Goal: Transaction & Acquisition: Purchase product/service

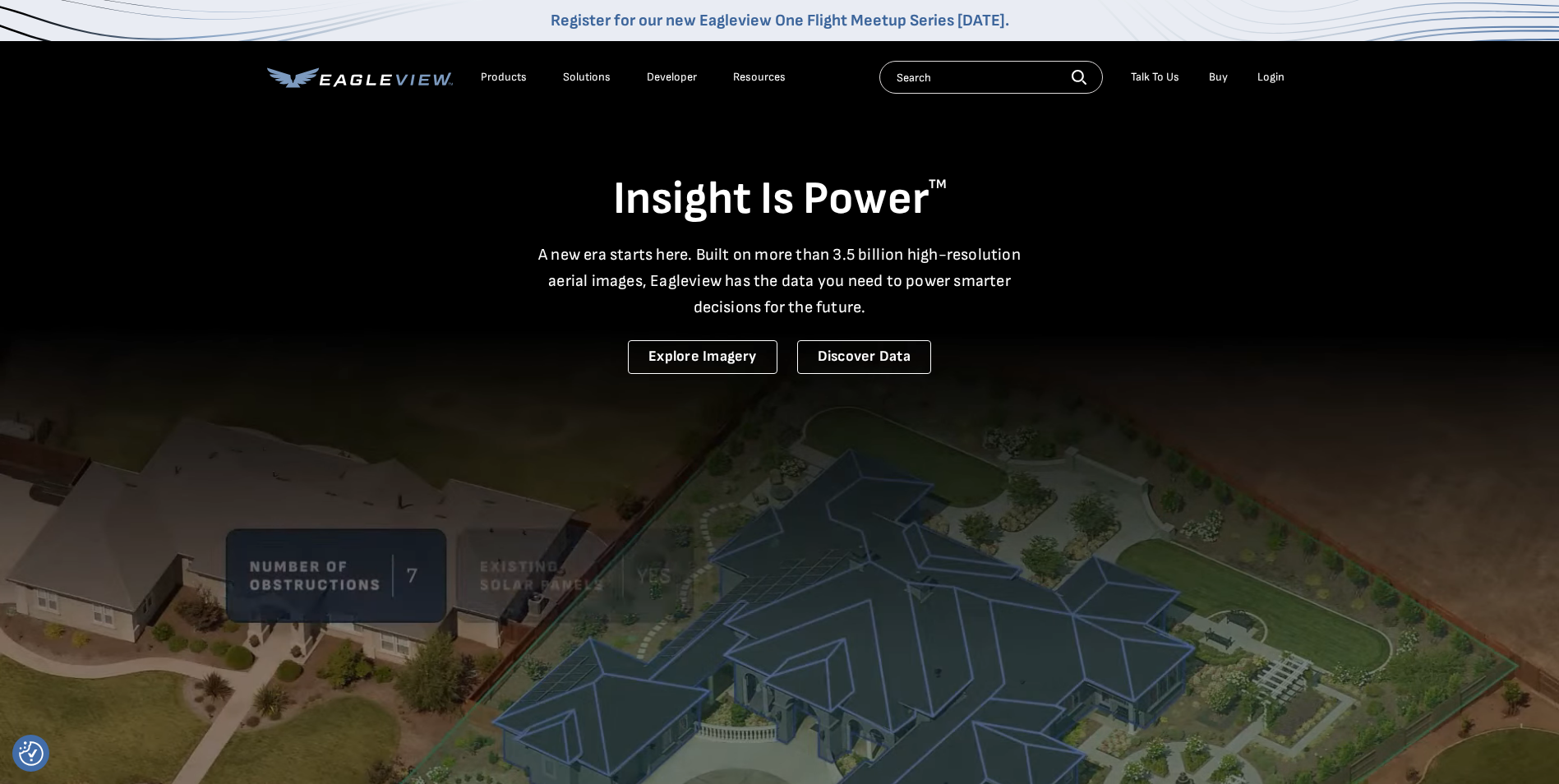
click at [1265, 75] on div "Login" at bounding box center [1271, 76] width 27 height 14
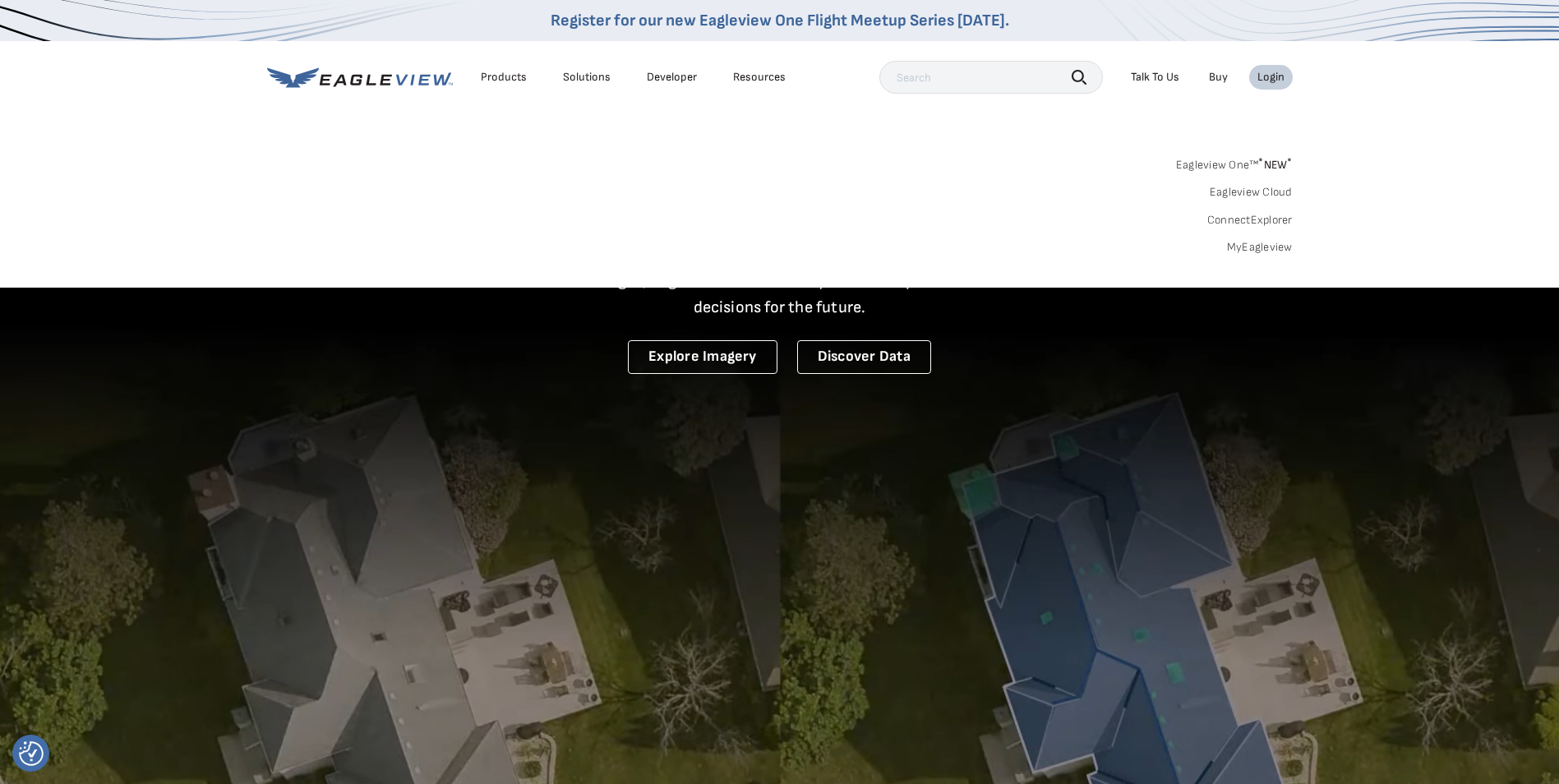
click at [1258, 75] on div "Login" at bounding box center [1271, 76] width 27 height 14
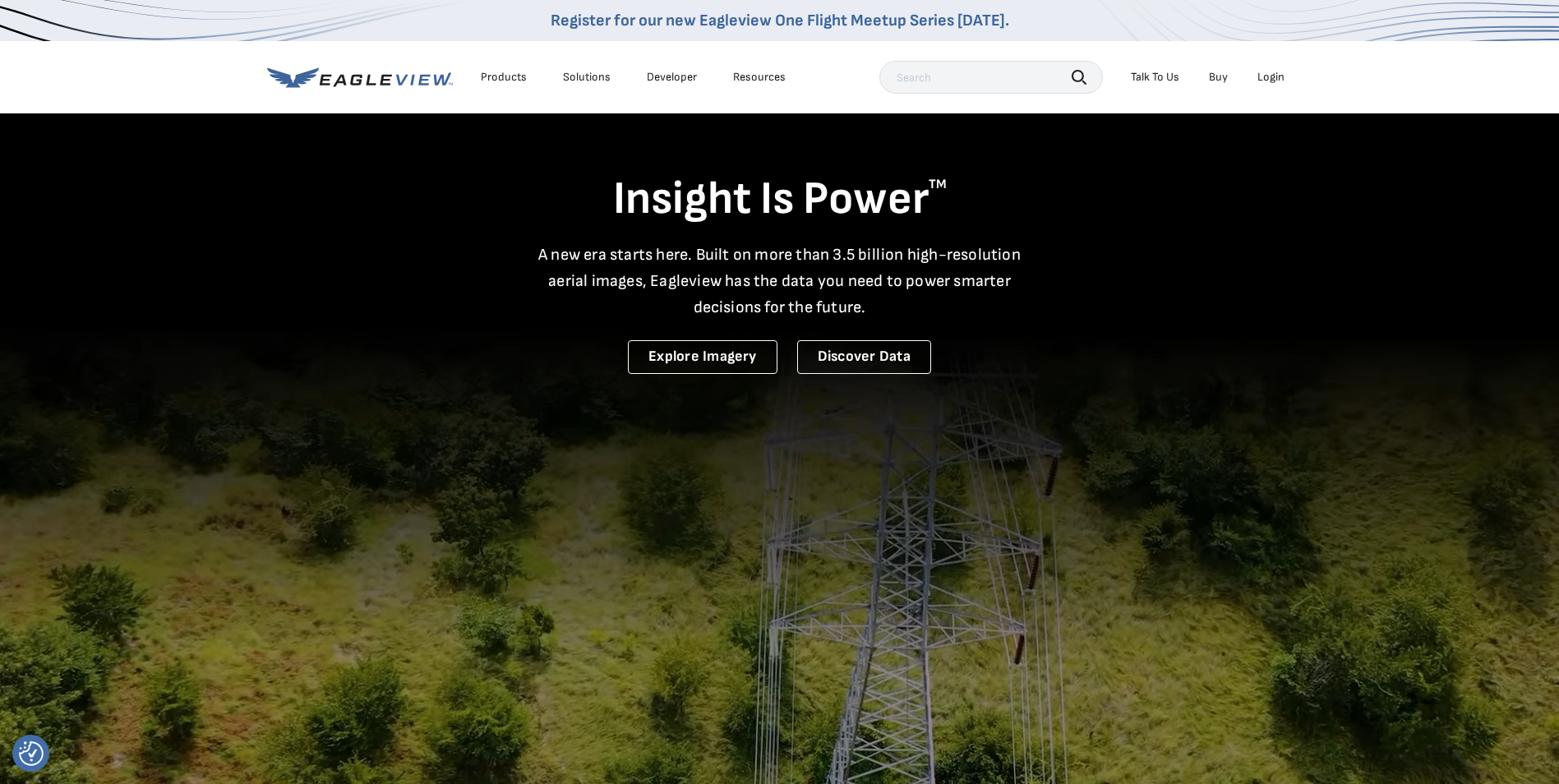
click at [1265, 78] on div "Login" at bounding box center [1271, 76] width 27 height 14
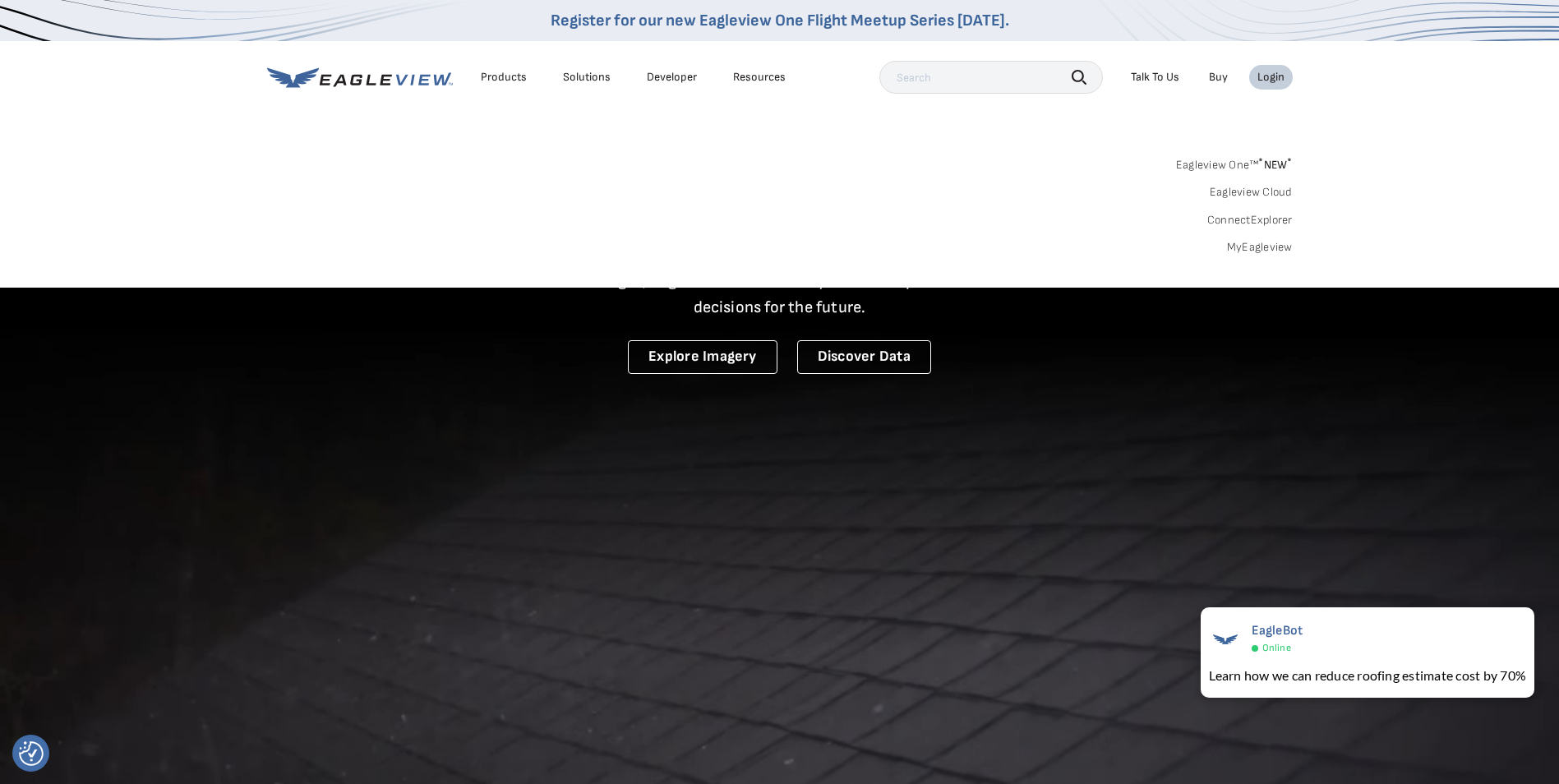
click at [1260, 70] on div "Login" at bounding box center [1271, 76] width 27 height 14
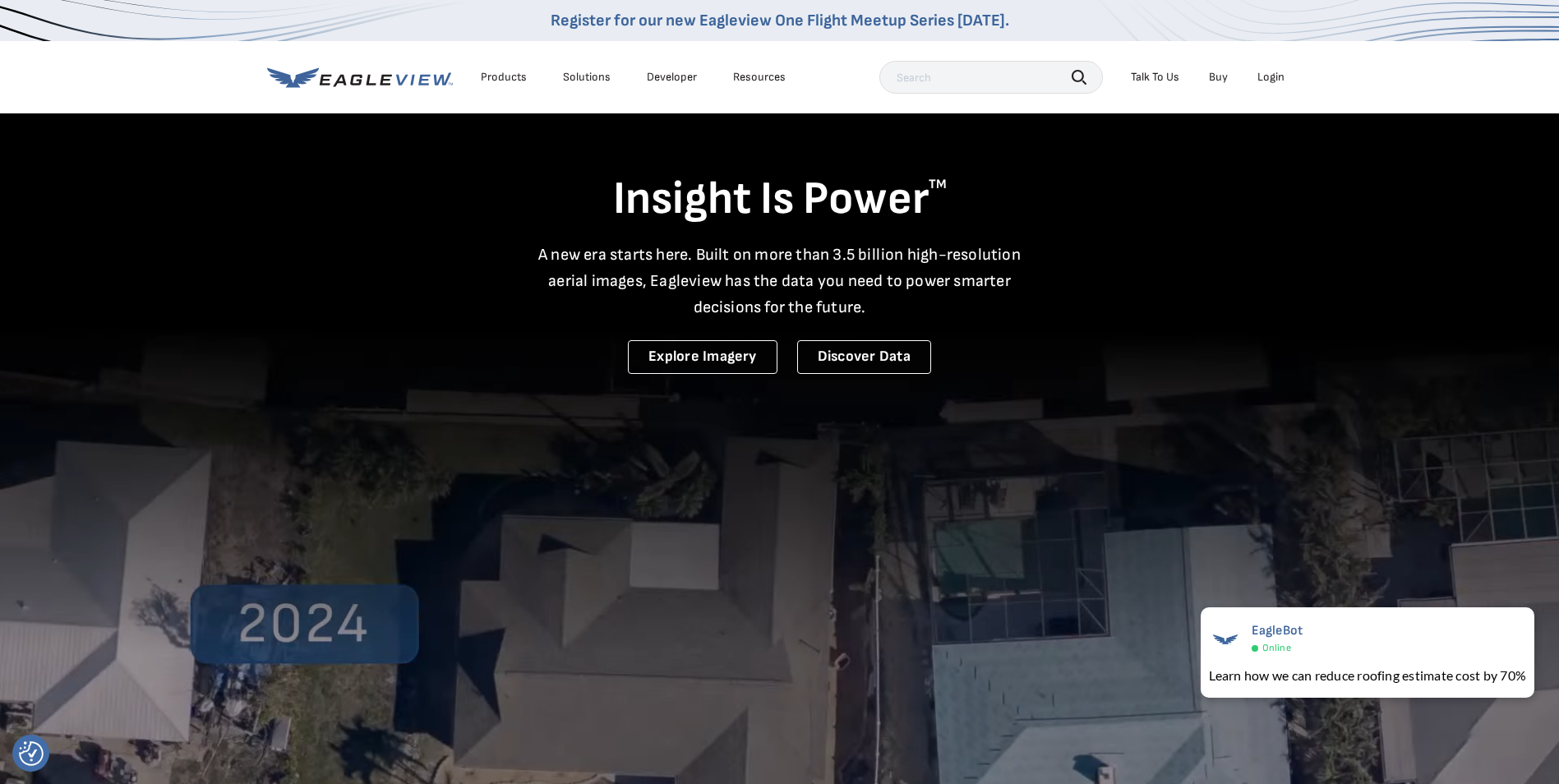
click at [1260, 70] on div "Login" at bounding box center [1271, 76] width 27 height 14
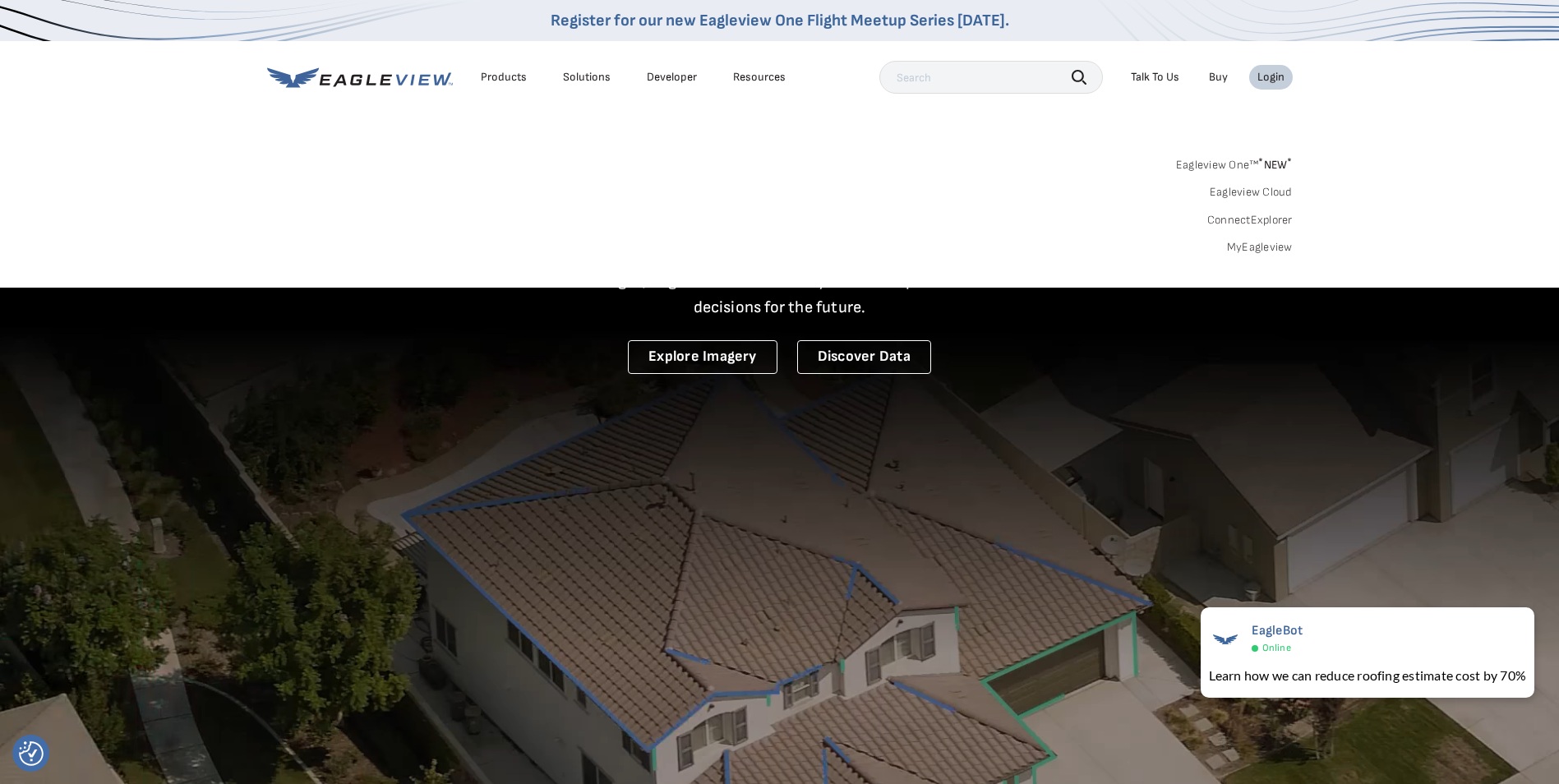
click at [1265, 246] on link "MyEagleview" at bounding box center [1260, 246] width 66 height 14
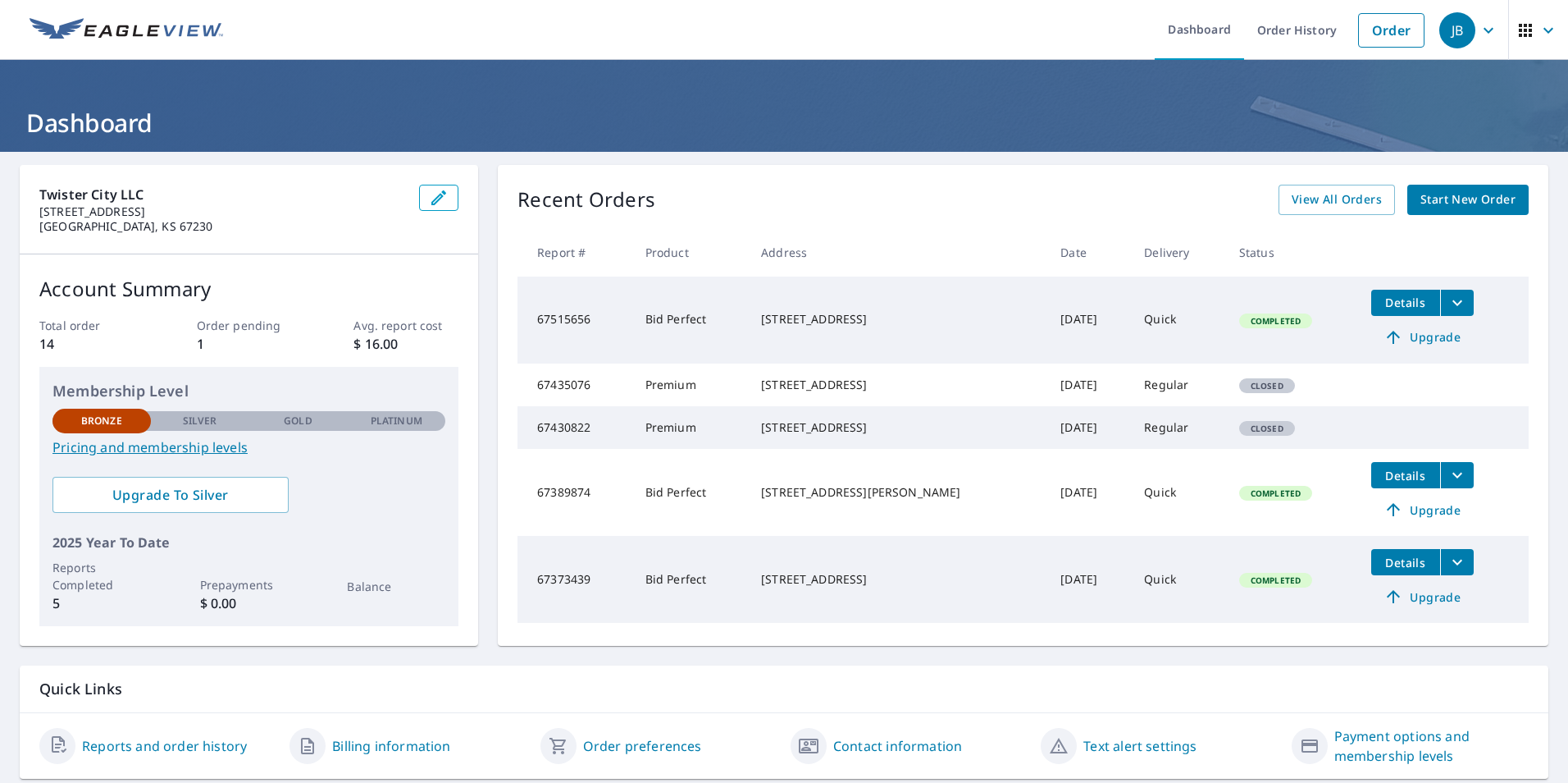
click at [1450, 206] on span "Start New Order" at bounding box center [1468, 200] width 95 height 20
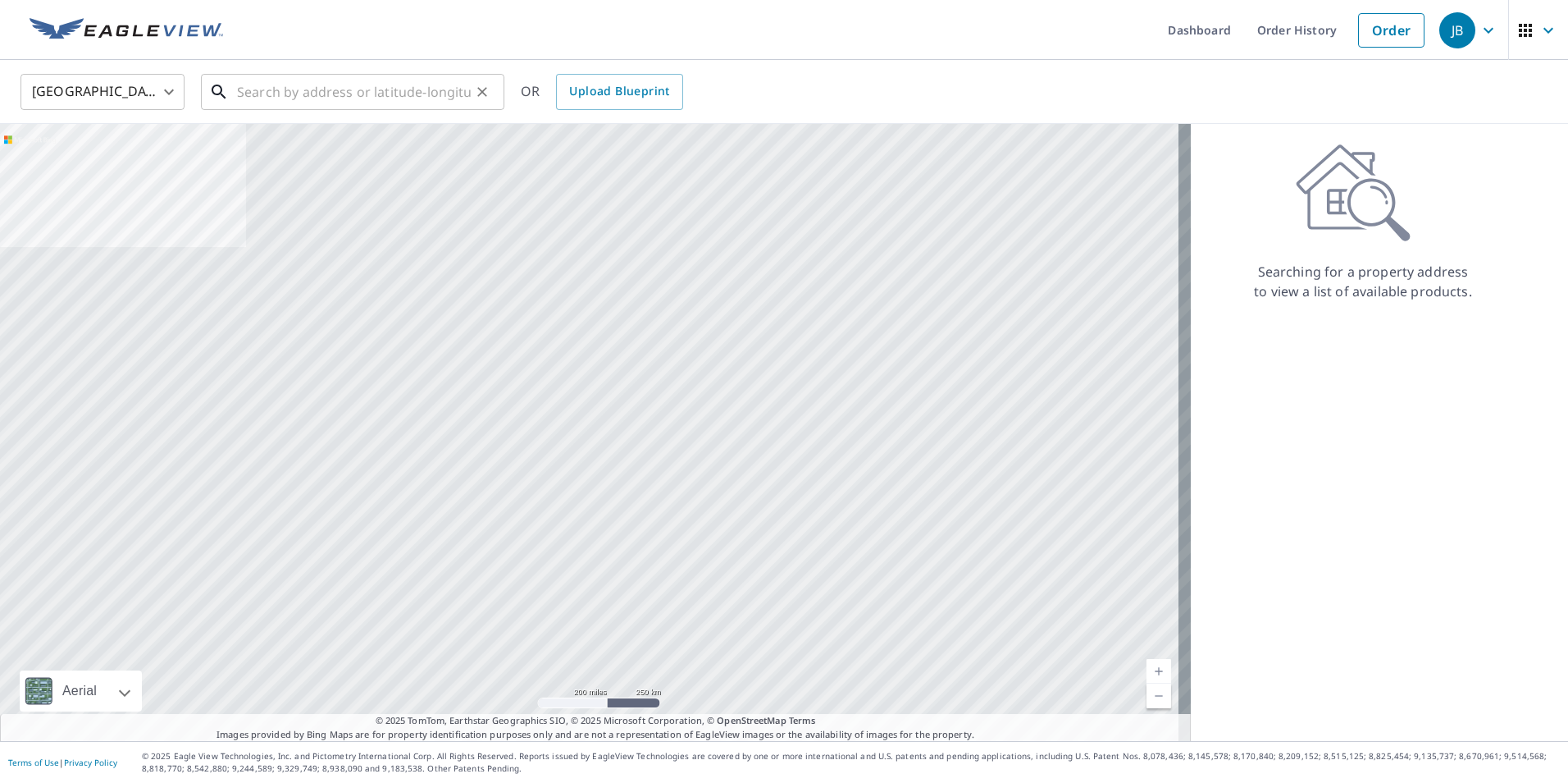
click at [264, 86] on input "text" at bounding box center [354, 92] width 234 height 46
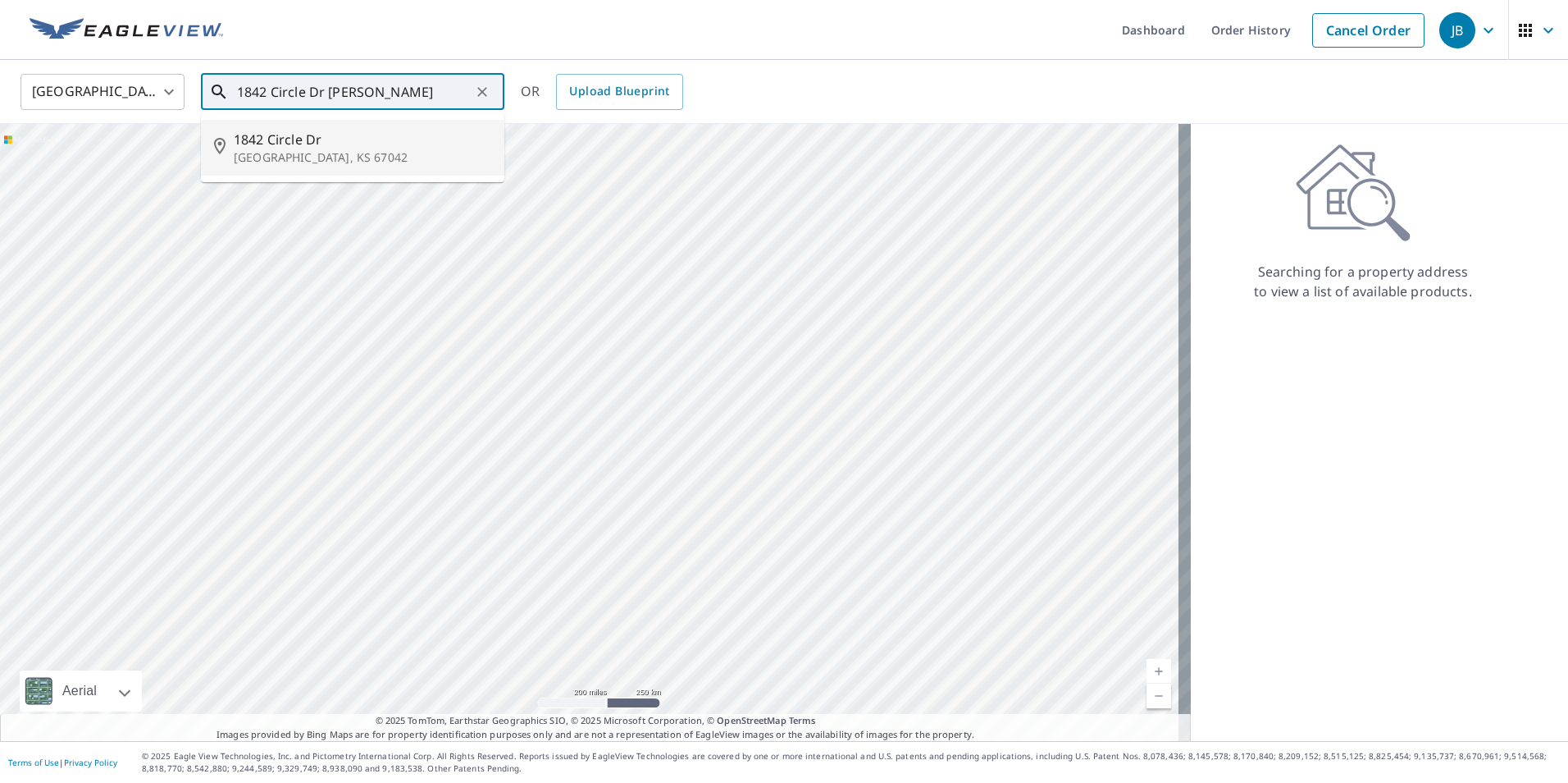
click at [283, 154] on p "[GEOGRAPHIC_DATA], KS 67042" at bounding box center [362, 157] width 257 height 16
type input "[STREET_ADDRESS]"
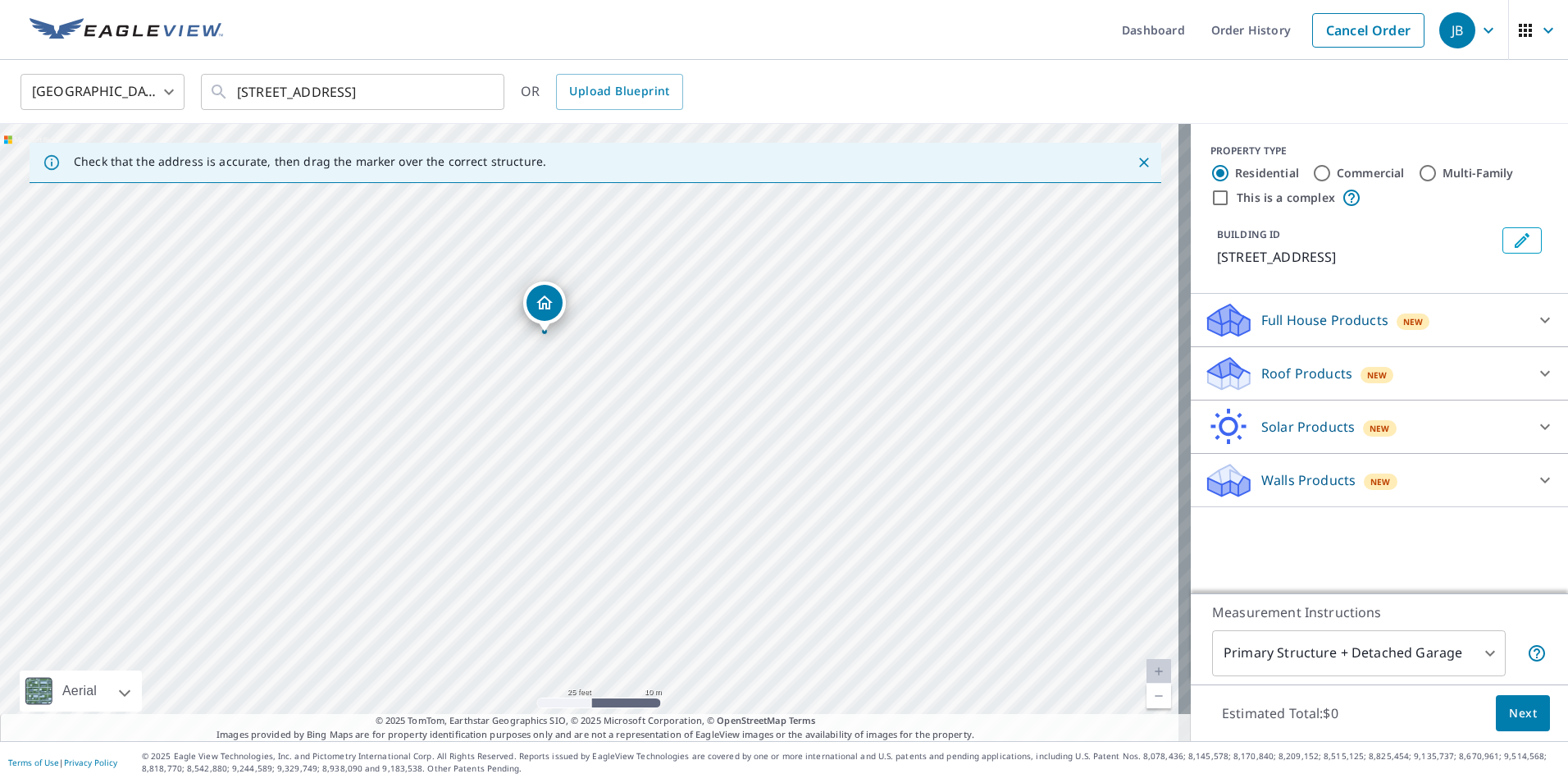
drag, startPoint x: 669, startPoint y: 487, endPoint x: 625, endPoint y: 390, distance: 106.5
click at [625, 390] on div "[STREET_ADDRESS]" at bounding box center [596, 432] width 1191 height 617
click at [1540, 374] on icon at bounding box center [1545, 374] width 10 height 6
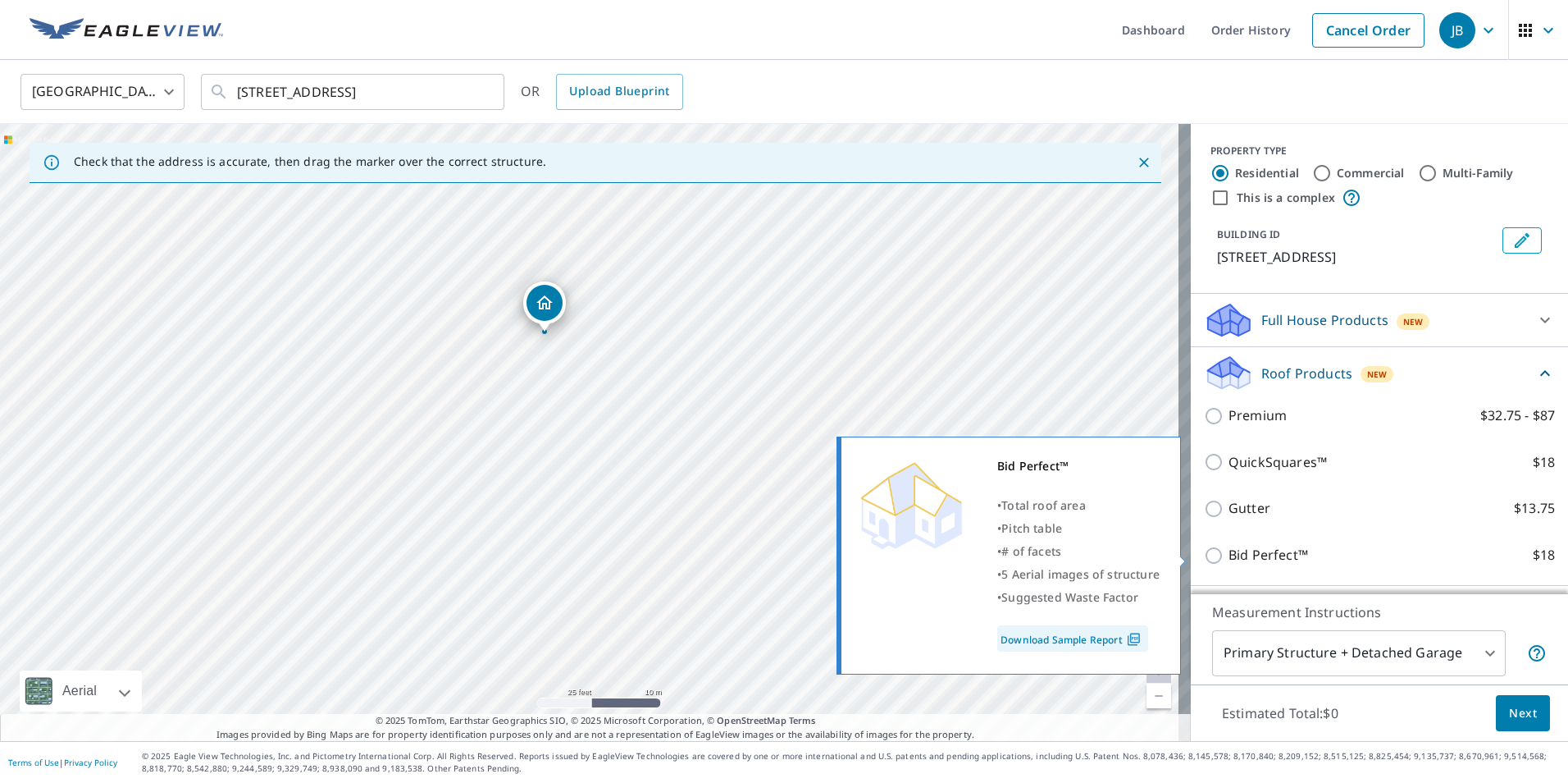
click at [1210, 546] on input "Bid Perfect™ $18" at bounding box center [1216, 555] width 25 height 19
checkbox input "true"
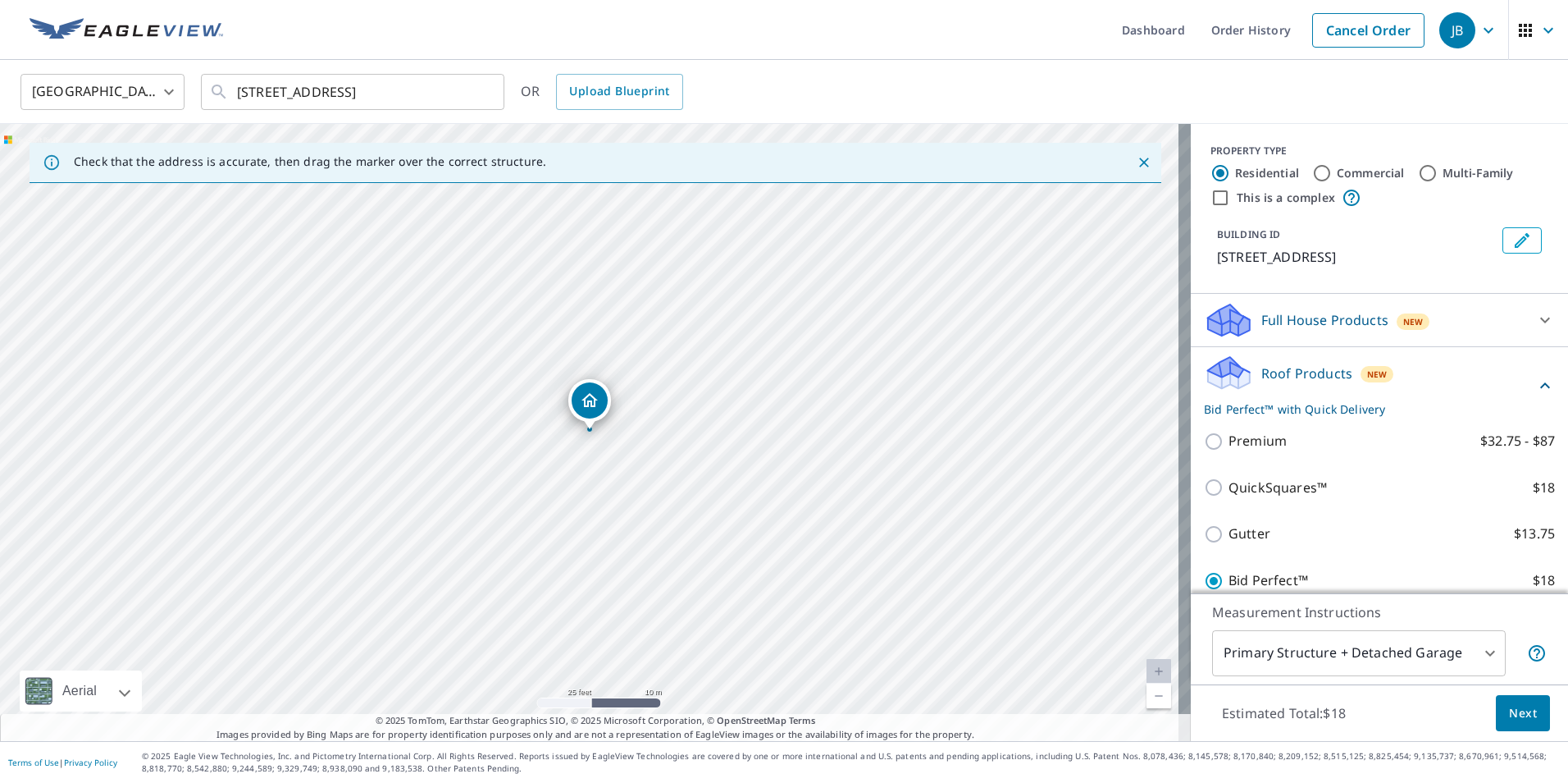
click at [1509, 721] on span "Next" at bounding box center [1523, 713] width 28 height 20
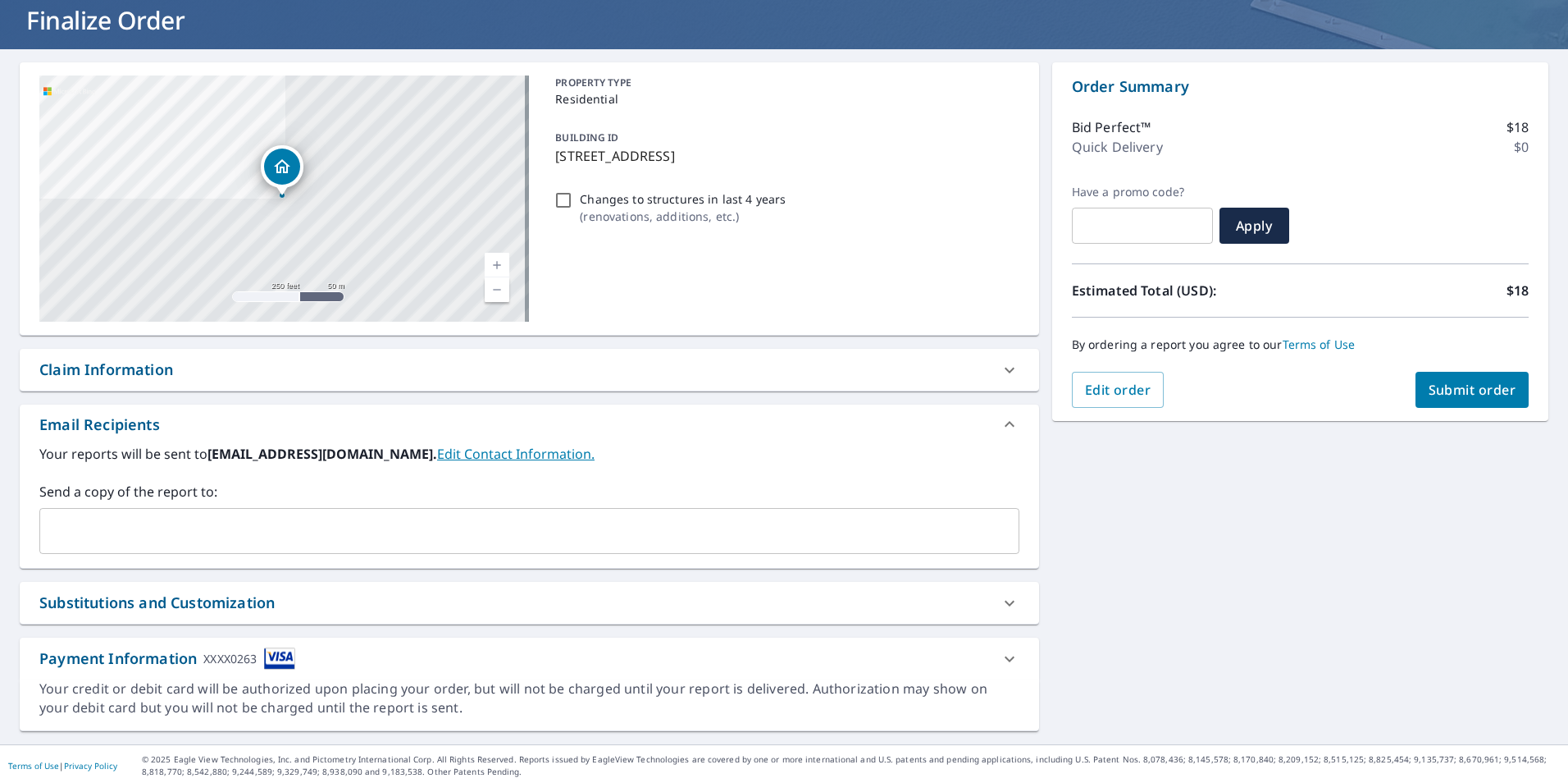
scroll to position [106, 0]
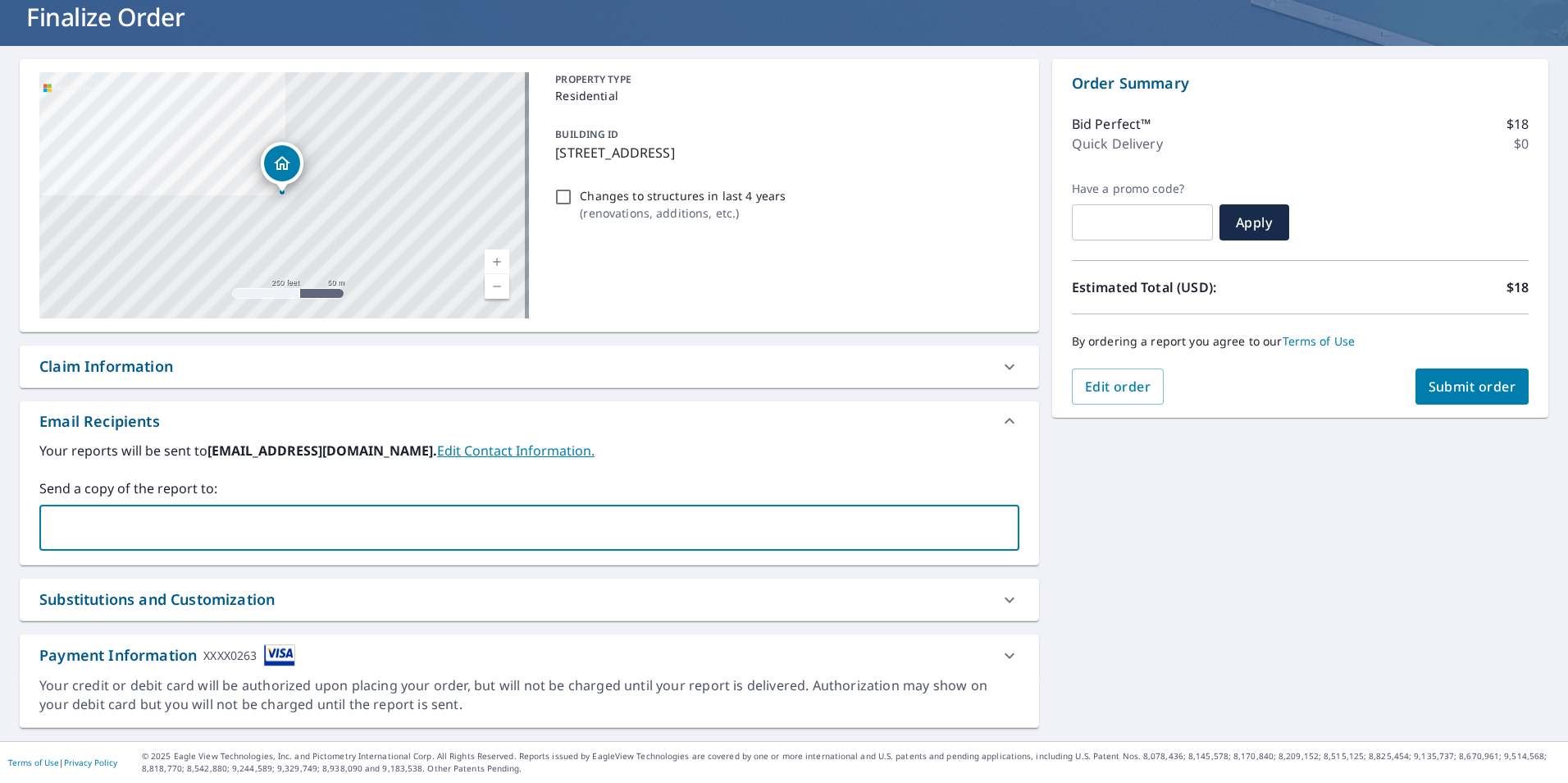
click at [193, 528] on input "text" at bounding box center [518, 527] width 941 height 31
type input "h"
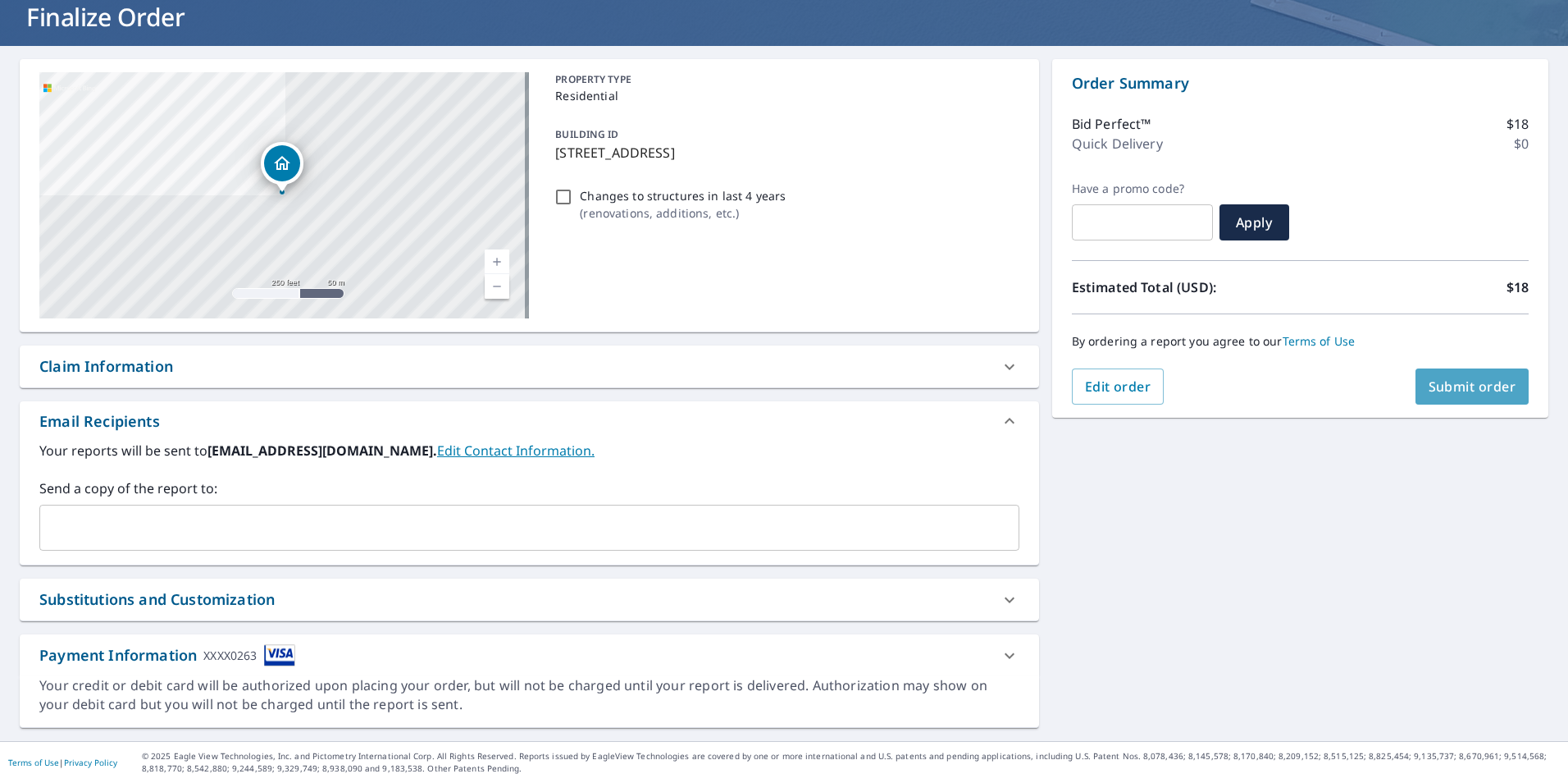
click at [1462, 376] on button "Submit order" at bounding box center [1473, 386] width 114 height 36
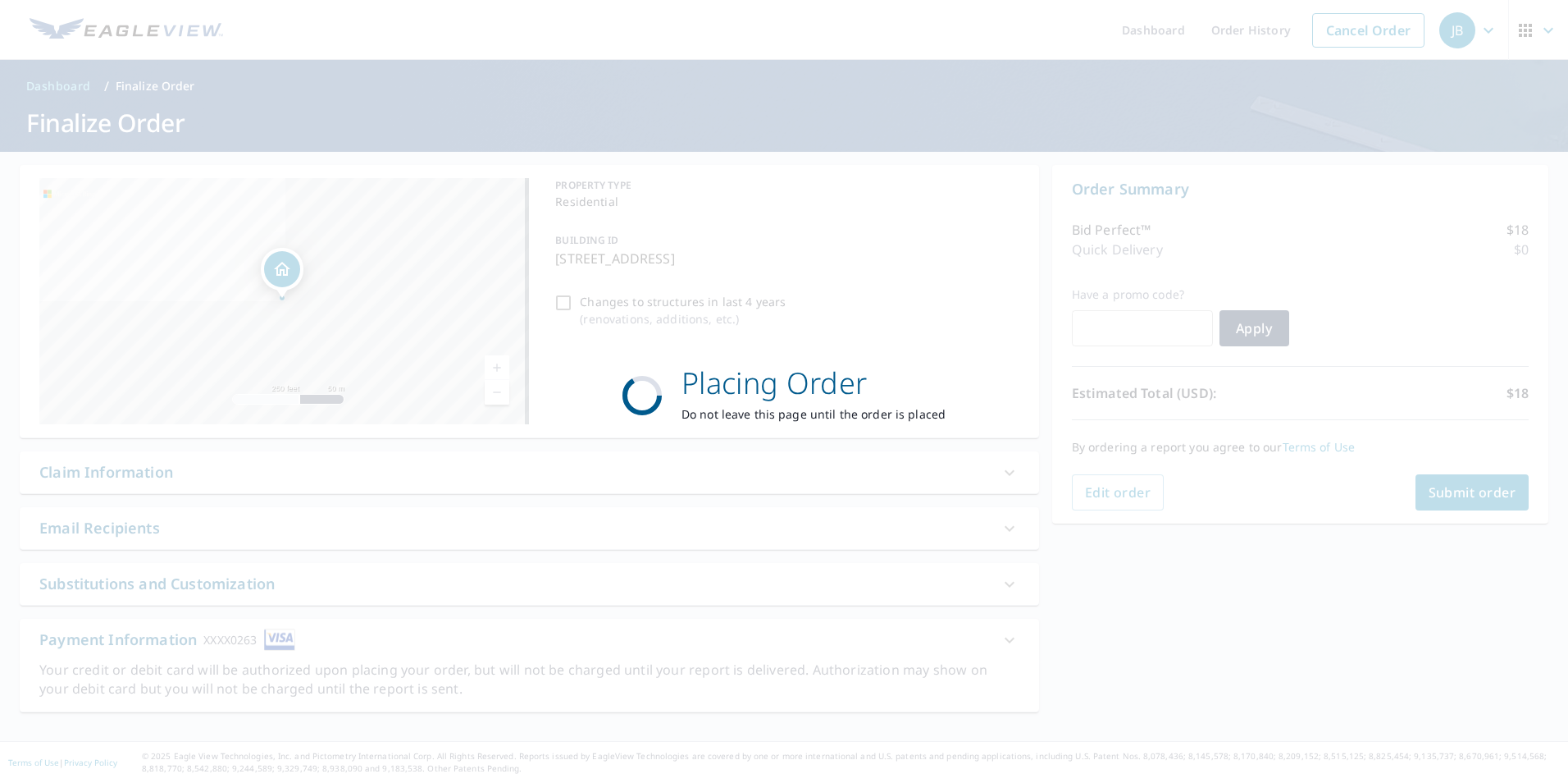
scroll to position [0, 0]
